Goal: Book appointment/travel/reservation

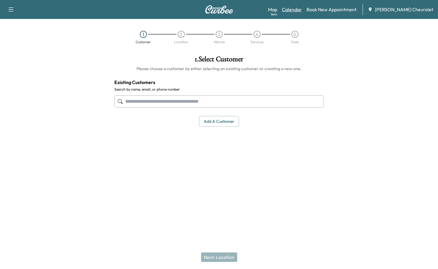
click at [302, 6] on link "Calendar" at bounding box center [292, 9] width 20 height 7
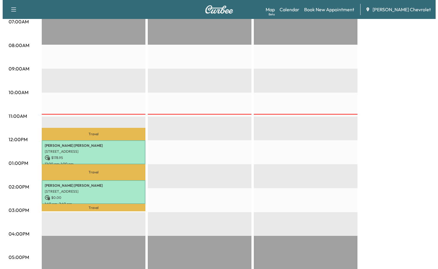
scroll to position [148, 0]
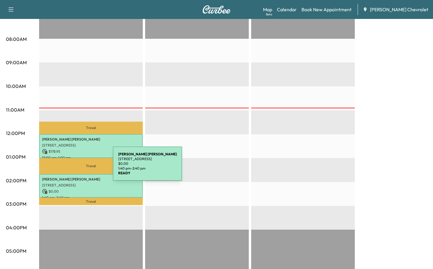
click at [68, 189] on p "$ 0.00" at bounding box center [91, 191] width 98 height 5
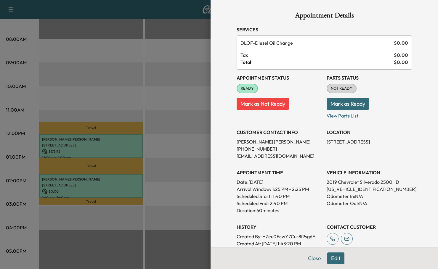
click at [139, 135] on div at bounding box center [219, 134] width 438 height 269
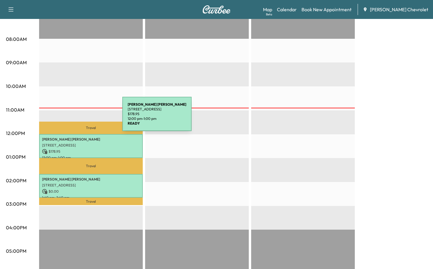
click at [78, 134] on div "[PERSON_NAME] [STREET_ADDRESS][PERSON_NAME] $ 178.95 12:00 pm - 1:00 pm" at bounding box center [91, 146] width 104 height 24
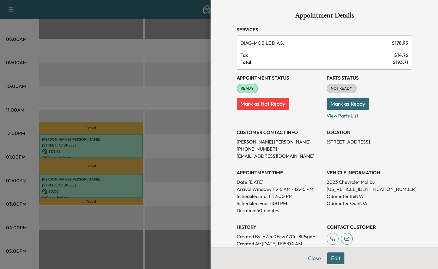
click at [161, 140] on div at bounding box center [219, 134] width 438 height 269
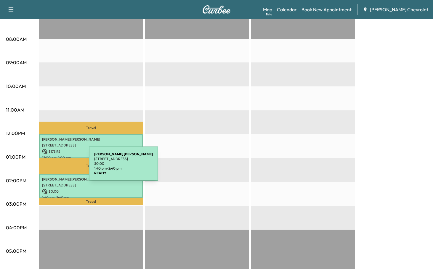
click at [44, 189] on p "$ 0.00" at bounding box center [91, 191] width 98 height 5
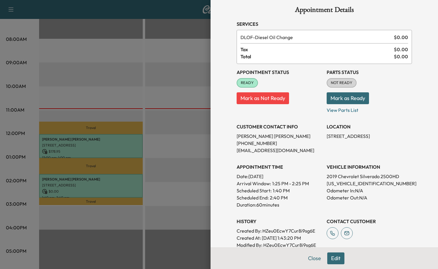
scroll to position [7, 0]
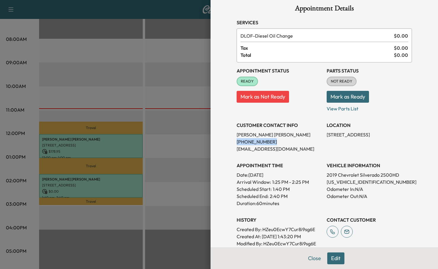
drag, startPoint x: 260, startPoint y: 107, endPoint x: 234, endPoint y: 107, distance: 25.8
click at [234, 107] on div "Appointment Details Services DLOF - Diesel Oil Change $ 0.00 Tax $ 0.00 Total $…" at bounding box center [323, 164] width 189 height 343
click at [159, 128] on div at bounding box center [219, 134] width 438 height 269
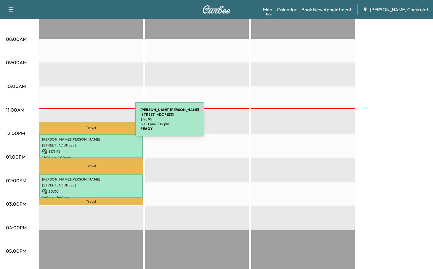
click at [91, 134] on div "[PERSON_NAME] [STREET_ADDRESS][PERSON_NAME] $ 178.95 12:00 pm - 1:00 pm" at bounding box center [91, 146] width 104 height 24
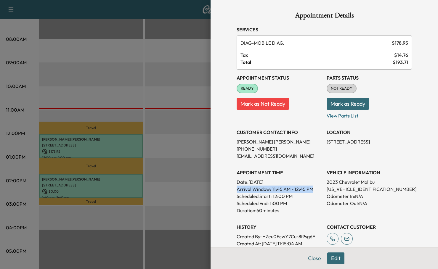
drag, startPoint x: 292, startPoint y: 143, endPoint x: 234, endPoint y: 144, distance: 57.4
click at [234, 144] on div "Appointment Details Services DIAG - MOBILE DIAG. $ 178.95 Tax $ 14.76 Total $ 1…" at bounding box center [323, 171] width 189 height 343
drag, startPoint x: 276, startPoint y: 148, endPoint x: 235, endPoint y: 148, distance: 40.9
click at [237, 193] on div "Scheduled Start: 12:00 PM" at bounding box center [279, 196] width 85 height 7
click at [283, 193] on div "Scheduled Start: 12:00 PM" at bounding box center [279, 196] width 85 height 7
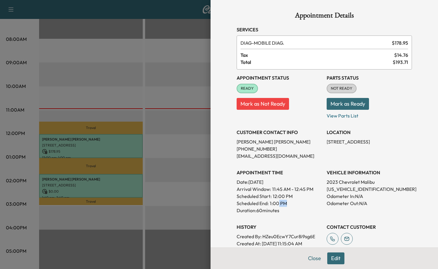
drag, startPoint x: 274, startPoint y: 154, endPoint x: 265, endPoint y: 155, distance: 8.3
click at [265, 200] on div "Scheduled End: 1:00 PM" at bounding box center [279, 203] width 85 height 7
click at [284, 200] on div "Scheduled End: 1:00 PM" at bounding box center [279, 203] width 85 height 7
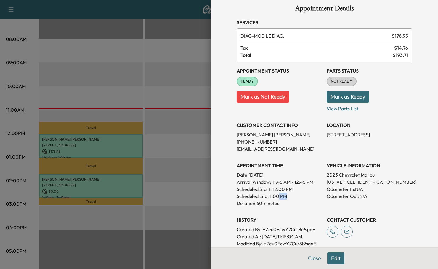
click at [272, 193] on div "Scheduled End: 1:00 PM" at bounding box center [279, 196] width 85 height 7
click at [91, 148] on div at bounding box center [219, 134] width 438 height 269
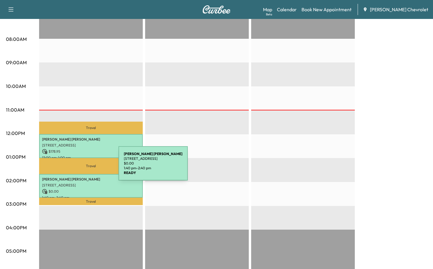
click at [74, 174] on div "[PERSON_NAME] [STREET_ADDRESS] $ 0.00 1:40 pm - 2:40 pm" at bounding box center [91, 186] width 104 height 24
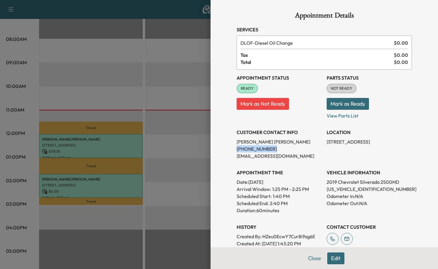
drag, startPoint x: 262, startPoint y: 114, endPoint x: 235, endPoint y: 113, distance: 27.9
click at [237, 145] on p "[PHONE_NUMBER]" at bounding box center [279, 148] width 85 height 7
copy p "[PHONE_NUMBER]"
click at [107, 139] on div at bounding box center [219, 134] width 438 height 269
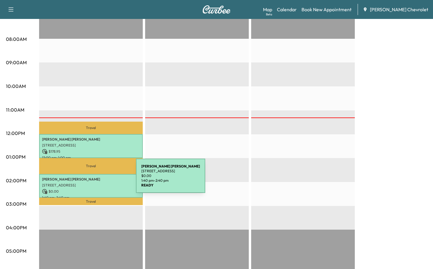
click at [90, 195] on p "1:40 pm - 2:40 pm" at bounding box center [91, 197] width 98 height 5
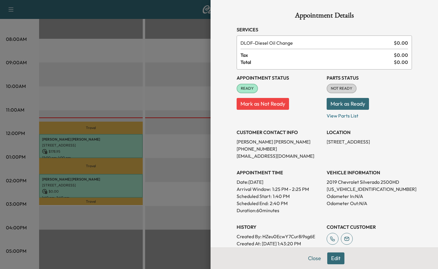
click at [333, 263] on button "Edit" at bounding box center [335, 259] width 17 height 12
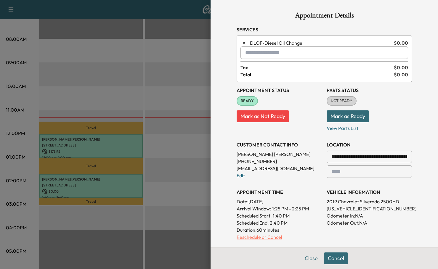
click at [258, 234] on p "Reschedule or Cancel" at bounding box center [279, 237] width 85 height 7
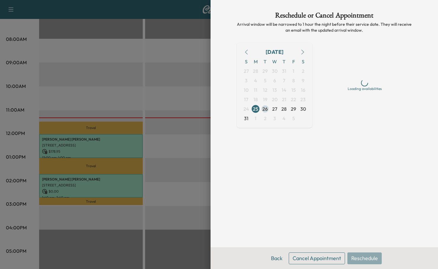
click at [266, 105] on span "26" at bounding box center [264, 108] width 5 height 7
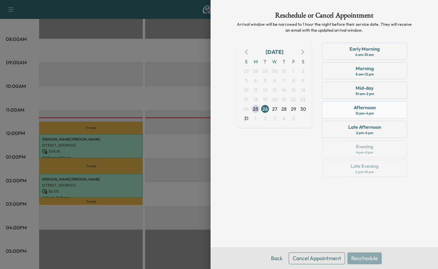
click at [371, 101] on div "Afternoon 12 pm - 4 pm" at bounding box center [364, 109] width 85 height 17
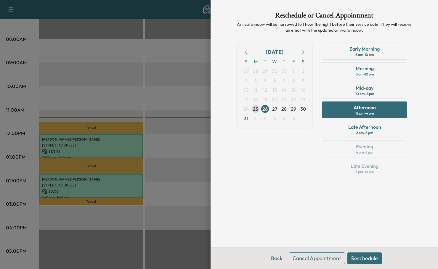
click at [354, 262] on button "Reschedule" at bounding box center [364, 259] width 34 height 12
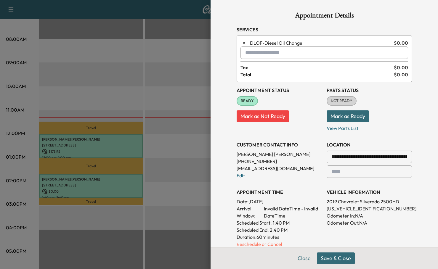
click at [338, 261] on button "Save & Close" at bounding box center [336, 259] width 38 height 12
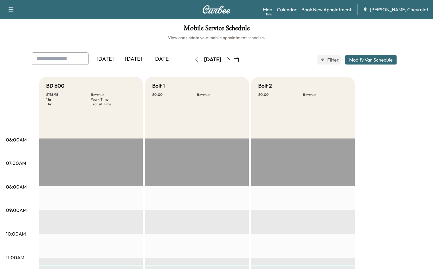
scroll to position [0, 0]
click at [230, 58] on icon "button" at bounding box center [228, 60] width 3 height 5
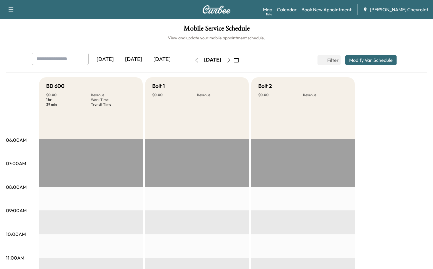
scroll to position [89, 0]
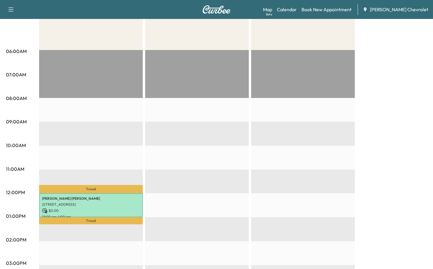
drag, startPoint x: 266, startPoint y: 133, endPoint x: 327, endPoint y: 96, distance: 71.9
click at [321, 99] on div "BD 600 $ 0.00 Revenue 1 hr Work Time 39 min Transit Time Travel [PERSON_NAME] […" at bounding box center [233, 210] width 388 height 444
